Goal: Check status: Check status

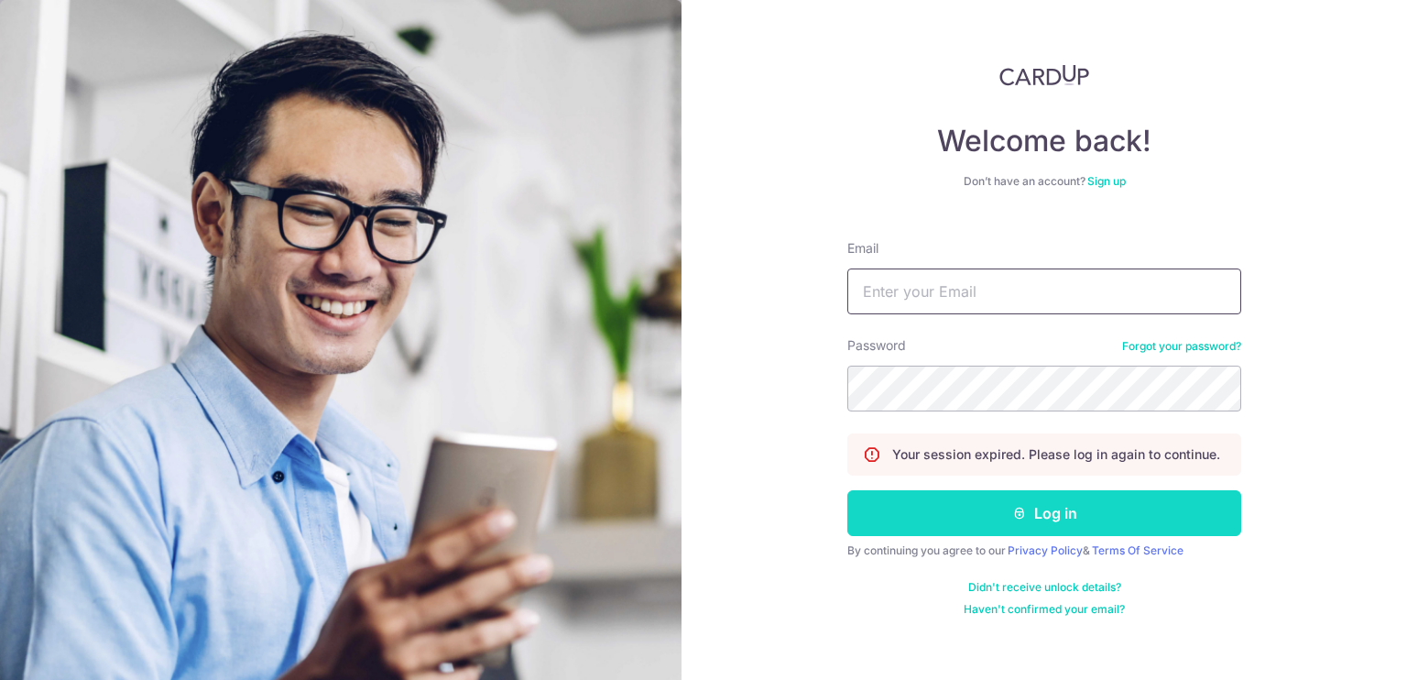
type input "[EMAIL_ADDRESS][DOMAIN_NAME]"
click at [974, 503] on button "Log in" at bounding box center [1044, 513] width 394 height 46
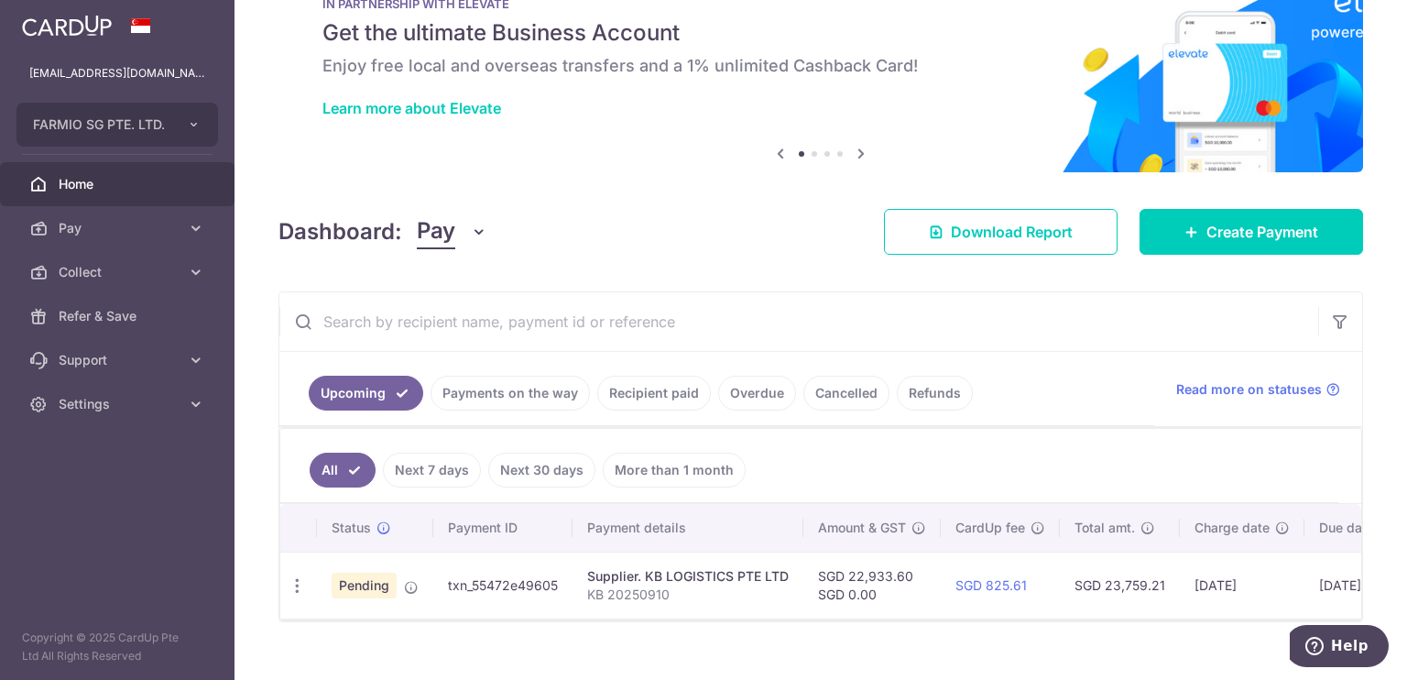
click at [665, 388] on link "Recipient paid" at bounding box center [654, 393] width 114 height 35
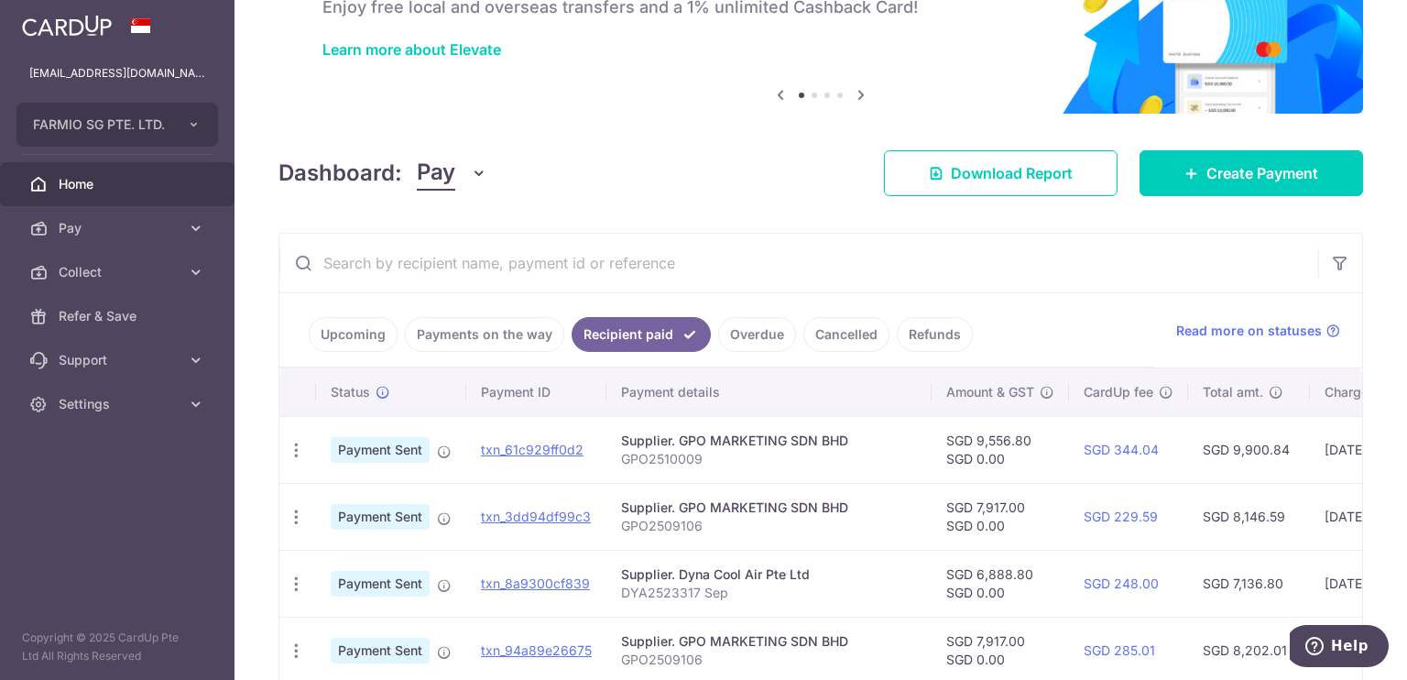
click at [517, 329] on link "Payments on the way" at bounding box center [484, 334] width 159 height 35
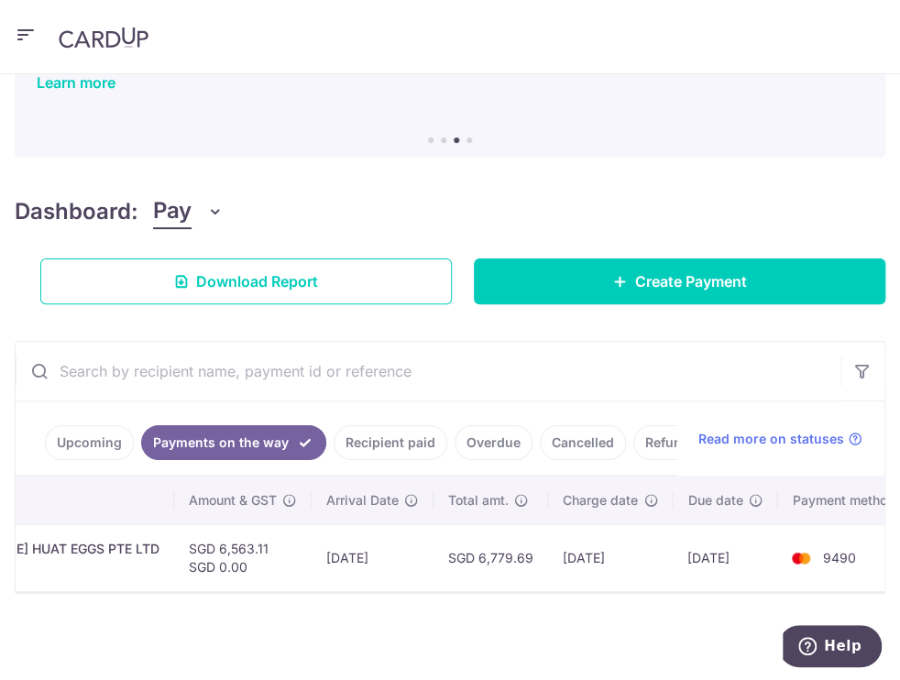
scroll to position [0, 224]
